Goal: Transaction & Acquisition: Purchase product/service

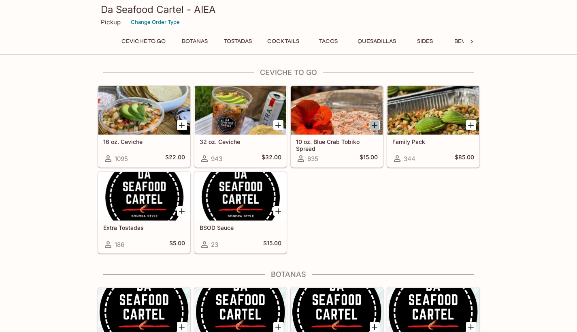
click at [377, 124] on icon "Add 10 oz. Blue Crab Tobiko Spread" at bounding box center [375, 125] width 10 height 10
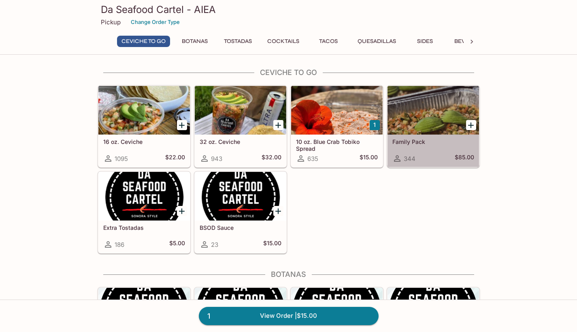
click at [417, 110] on div at bounding box center [433, 110] width 92 height 49
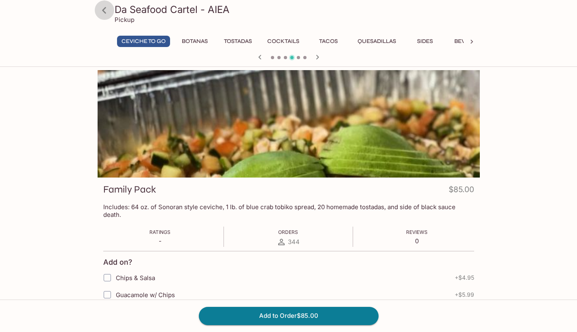
click at [106, 9] on icon at bounding box center [104, 10] width 14 height 14
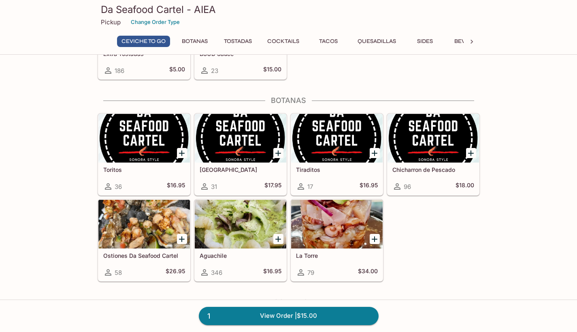
scroll to position [193, 0]
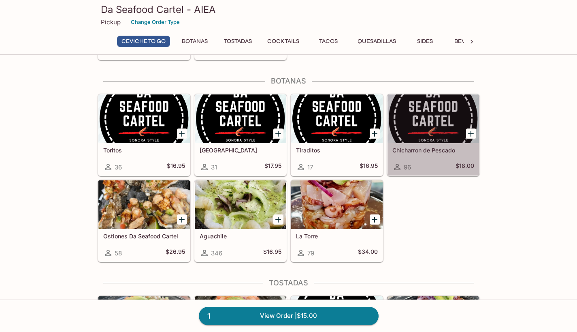
click at [424, 146] on div "Chicharron de Pescado 96 $18.00" at bounding box center [433, 159] width 92 height 32
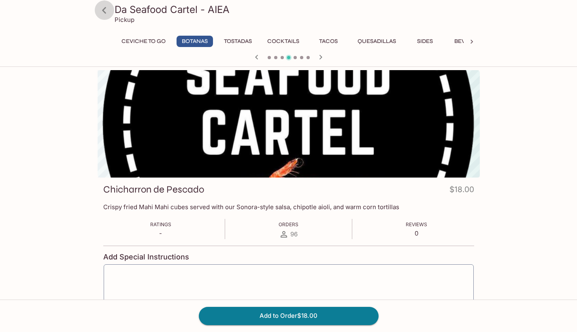
click at [103, 11] on icon at bounding box center [104, 10] width 4 height 6
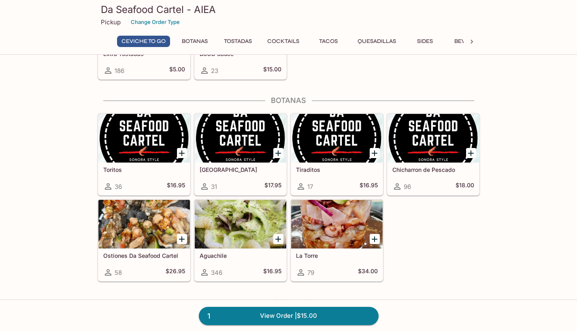
scroll to position [185, 0]
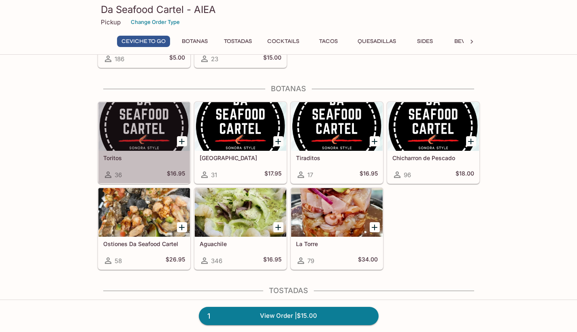
click at [133, 130] on div at bounding box center [144, 126] width 92 height 49
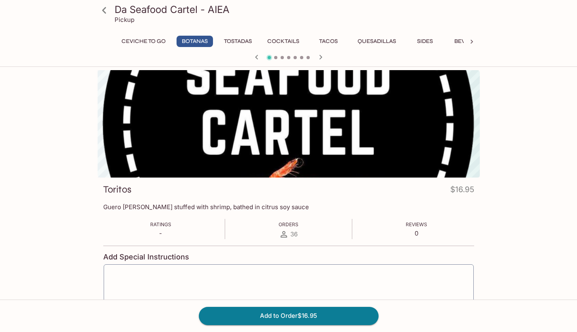
click at [107, 10] on icon at bounding box center [104, 10] width 14 height 14
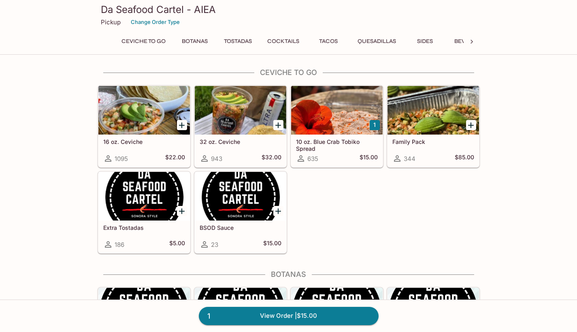
click at [247, 291] on div at bounding box center [241, 311] width 92 height 49
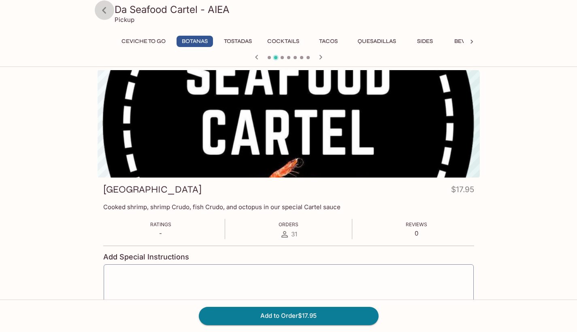
click at [106, 9] on icon at bounding box center [104, 10] width 14 height 14
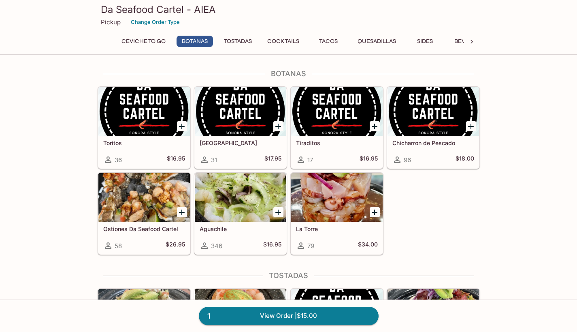
scroll to position [202, 0]
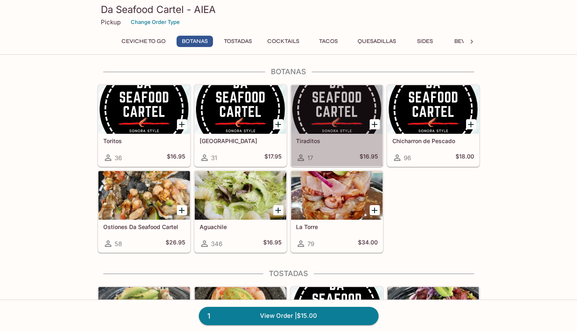
click at [327, 111] on div at bounding box center [337, 109] width 92 height 49
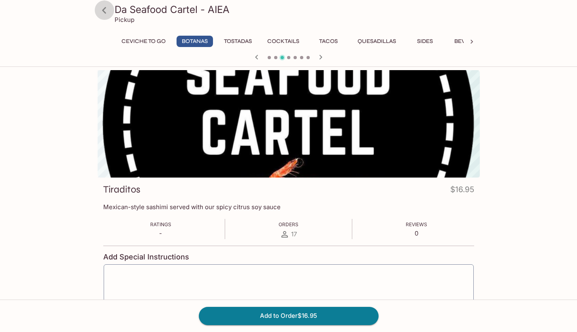
click at [104, 11] on icon at bounding box center [104, 10] width 4 height 6
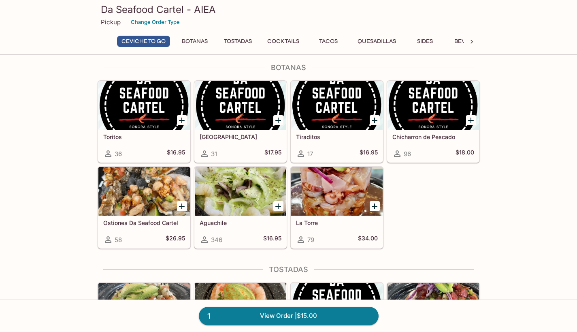
scroll to position [208, 0]
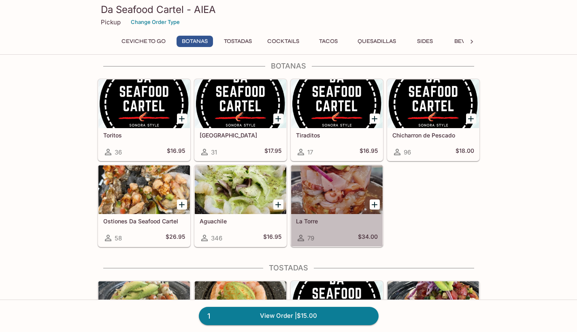
click at [332, 208] on div at bounding box center [337, 189] width 92 height 49
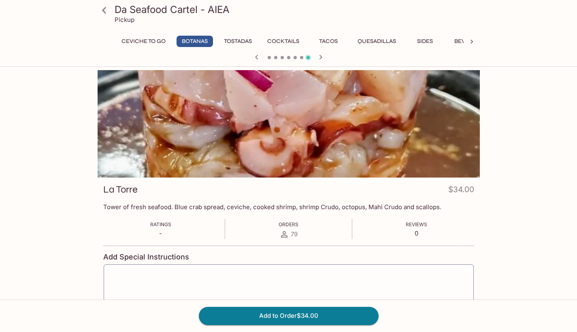
click at [104, 13] on icon at bounding box center [104, 10] width 14 height 14
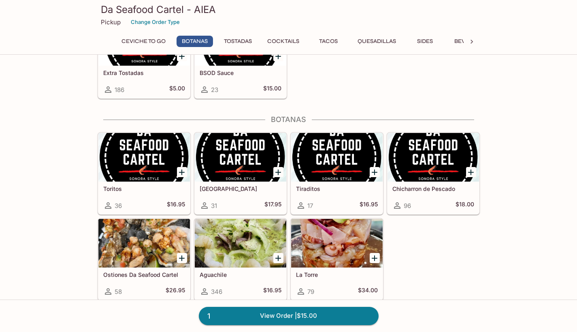
scroll to position [281, 0]
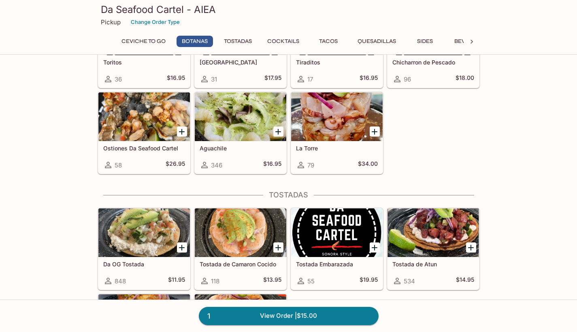
click at [158, 149] on h5 "Ostiones Da Seafood Cartel" at bounding box center [144, 148] width 82 height 7
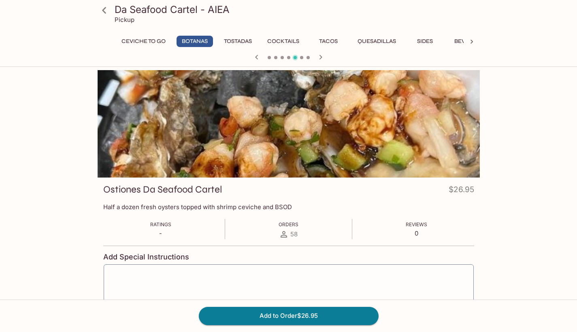
click at [105, 9] on icon at bounding box center [104, 10] width 4 height 6
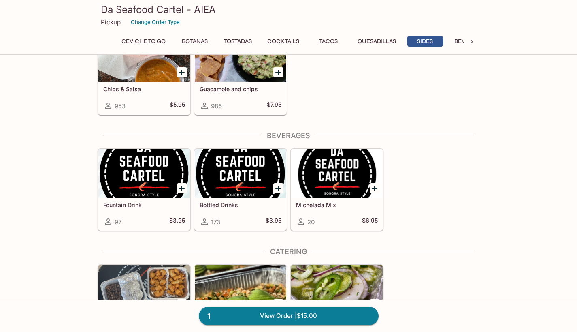
scroll to position [1232, 0]
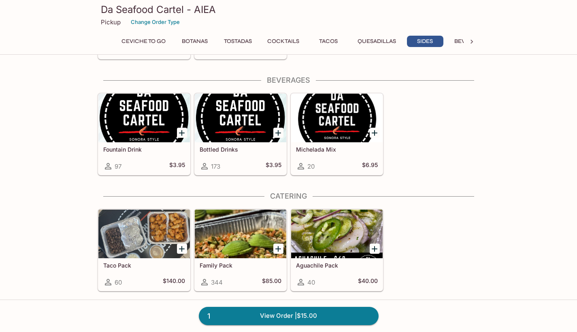
click at [321, 240] on div at bounding box center [337, 233] width 92 height 49
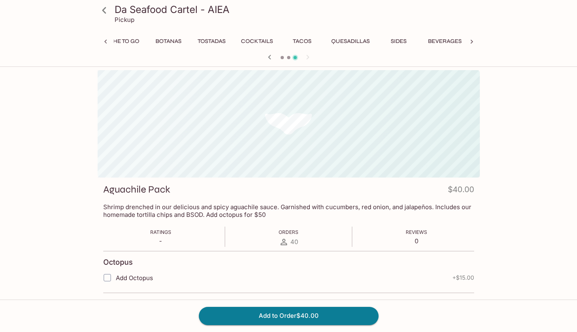
scroll to position [0, 77]
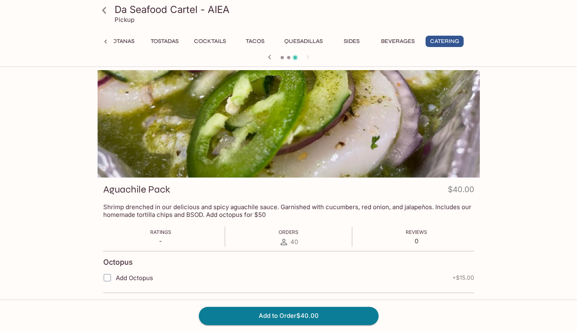
click at [105, 11] on icon at bounding box center [104, 10] width 14 height 14
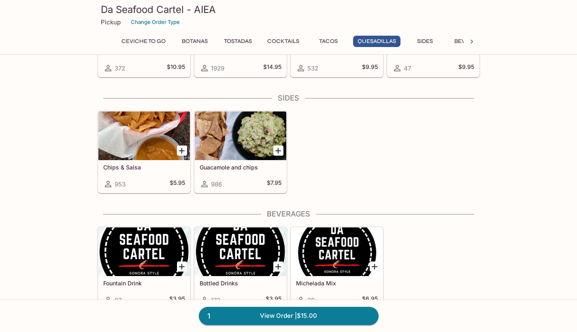
scroll to position [1232, 0]
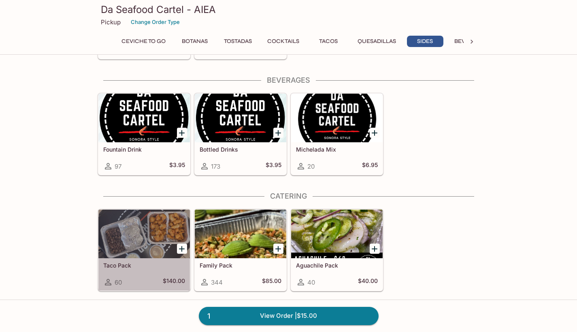
click at [153, 254] on div at bounding box center [144, 233] width 92 height 49
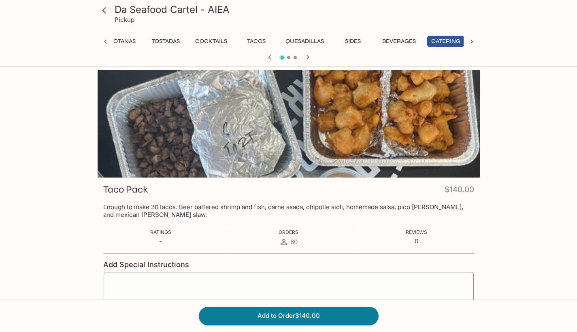
scroll to position [0, 77]
click at [107, 13] on icon at bounding box center [104, 10] width 14 height 14
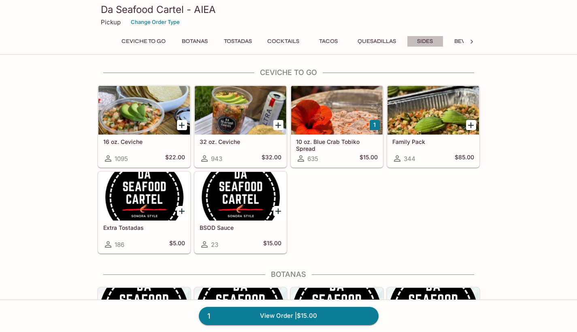
click at [431, 42] on button "Sides" at bounding box center [425, 41] width 36 height 11
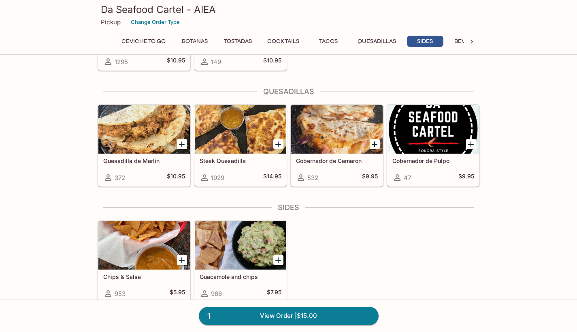
scroll to position [1123, 0]
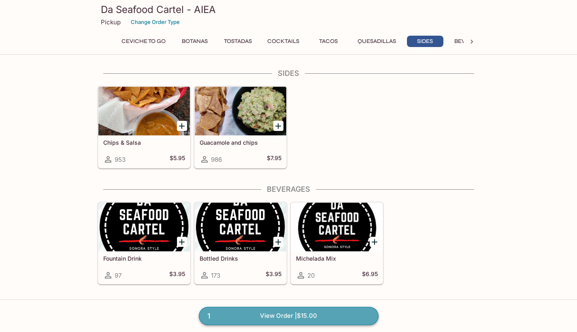
click at [333, 313] on link "1 View Order | $15.00" at bounding box center [289, 316] width 180 height 18
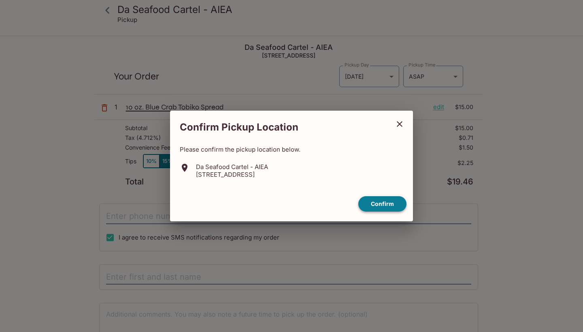
click at [385, 202] on button "Confirm" at bounding box center [382, 204] width 48 height 16
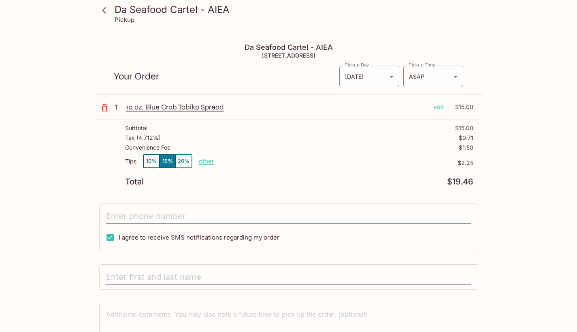
click at [204, 160] on p "other" at bounding box center [206, 161] width 15 height 8
type input "0.00"
